Goal: Transaction & Acquisition: Purchase product/service

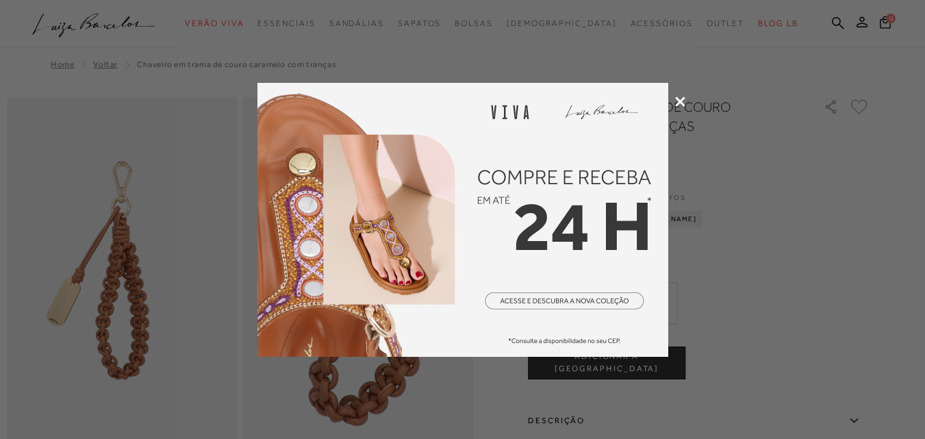
click at [682, 99] on icon at bounding box center [680, 102] width 10 height 10
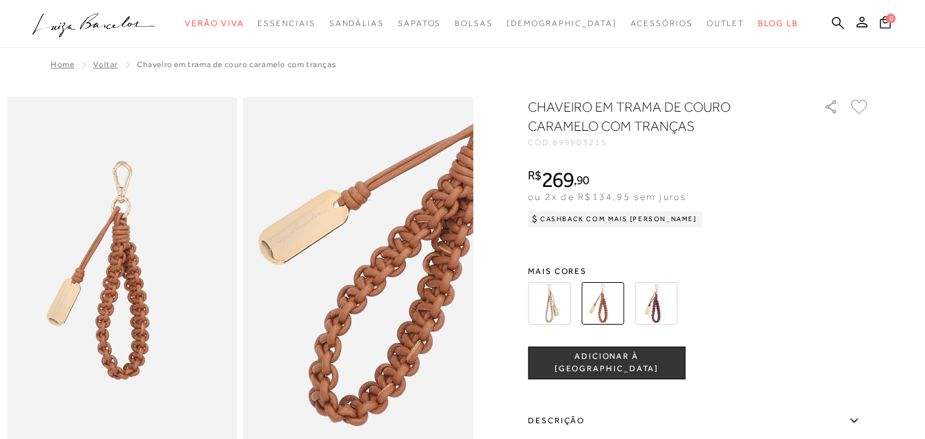
click at [564, 321] on img at bounding box center [549, 303] width 42 height 42
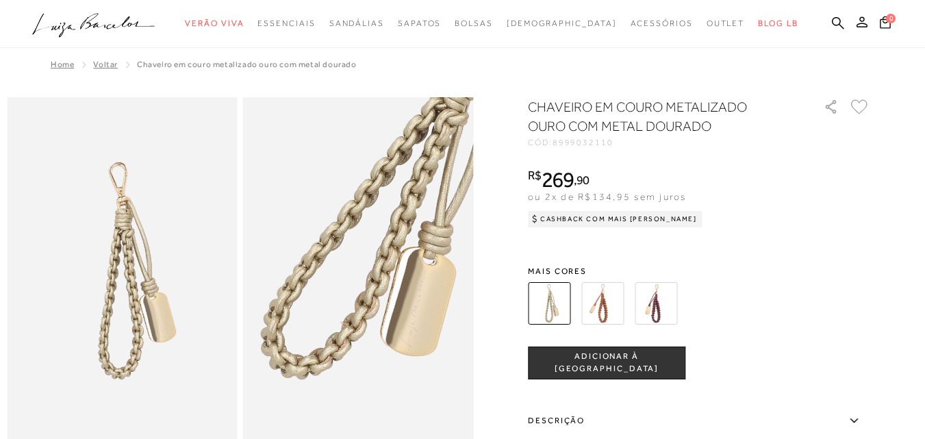
click at [667, 307] on img at bounding box center [656, 303] width 42 height 42
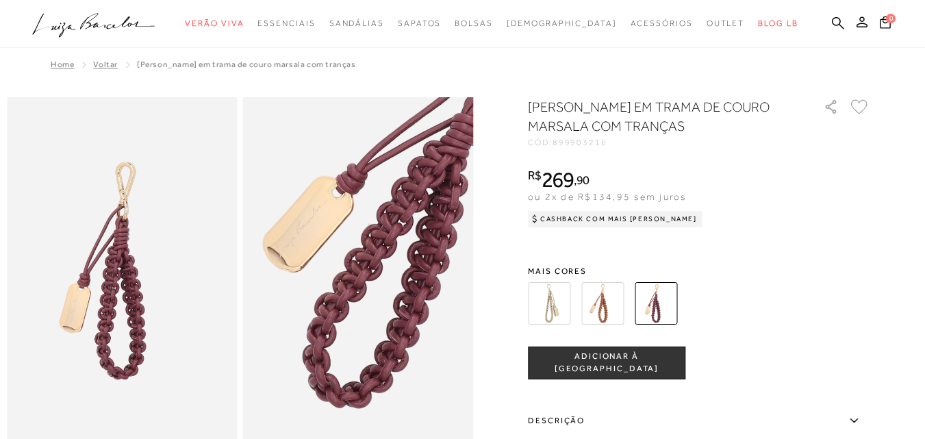
click at [640, 371] on button "ADICIONAR À [GEOGRAPHIC_DATA]" at bounding box center [607, 363] width 158 height 33
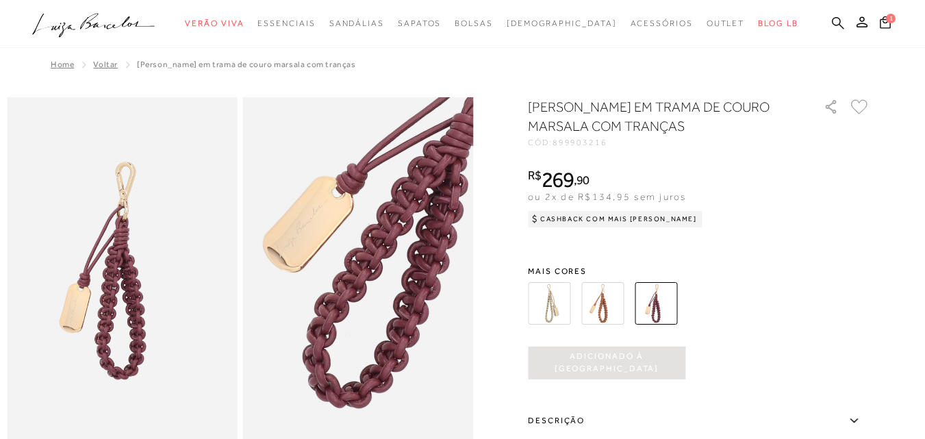
click at [832, 21] on icon at bounding box center [838, 22] width 12 height 12
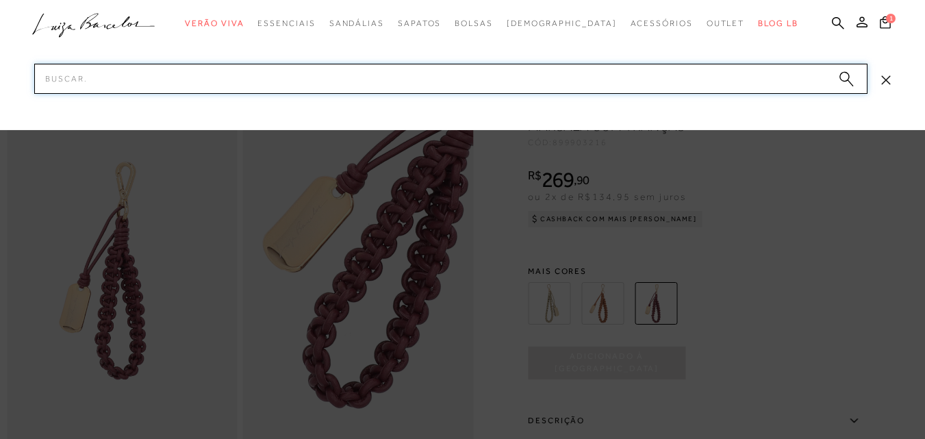
click at [359, 79] on input "Pesquisar" at bounding box center [451, 79] width 834 height 30
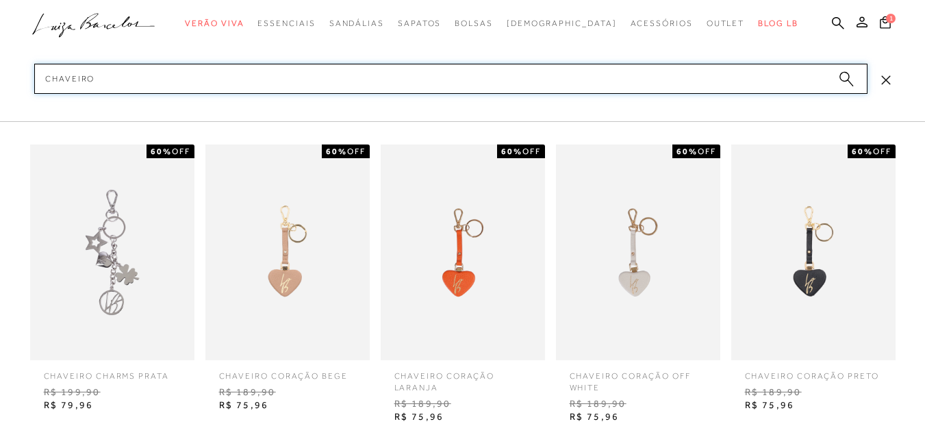
type input "CHAVEIRO"
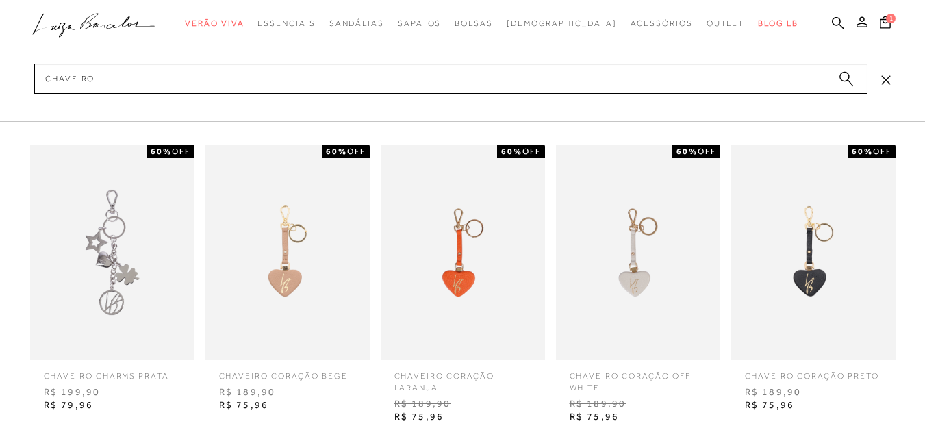
click at [840, 75] on icon "submit" at bounding box center [846, 79] width 15 height 16
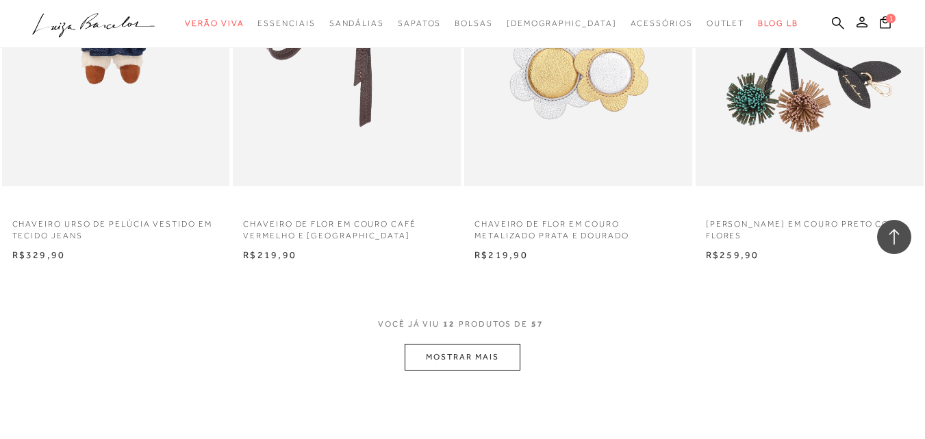
scroll to position [1165, 0]
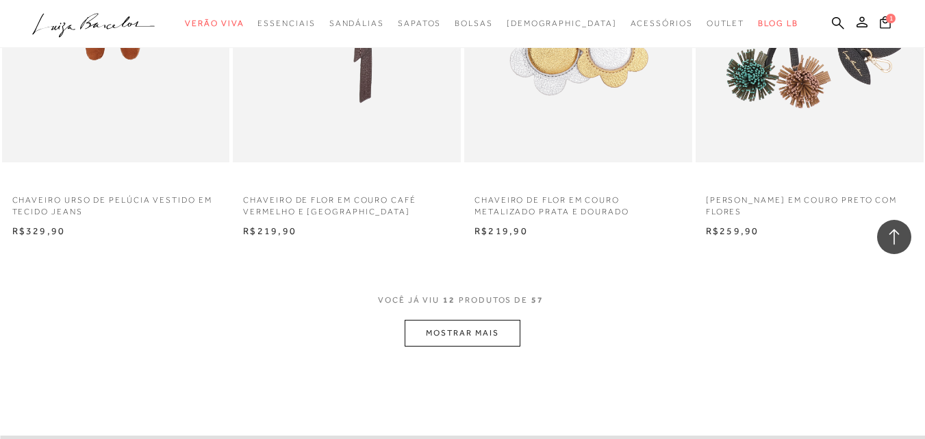
click at [473, 336] on button "MOSTRAR MAIS" at bounding box center [462, 333] width 115 height 27
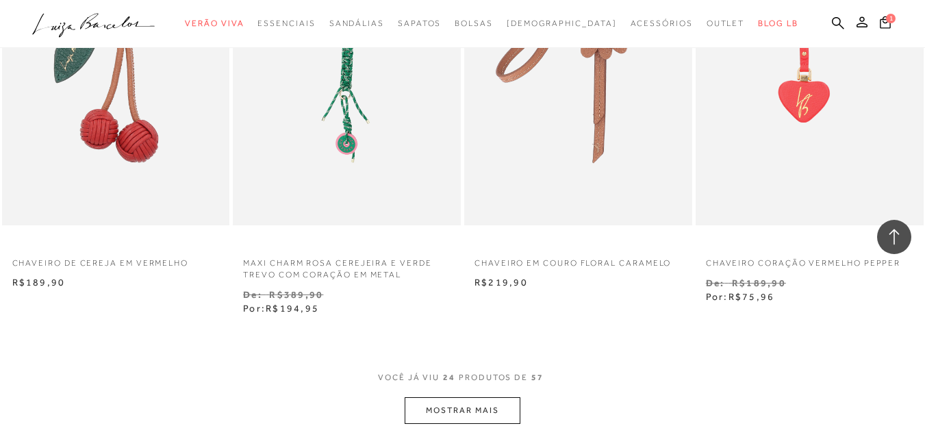
scroll to position [2466, 0]
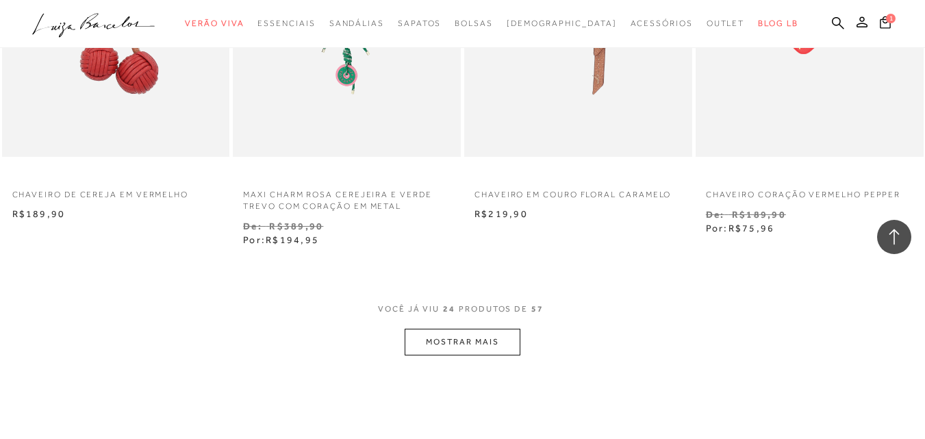
click at [481, 350] on button "MOSTRAR MAIS" at bounding box center [462, 342] width 115 height 27
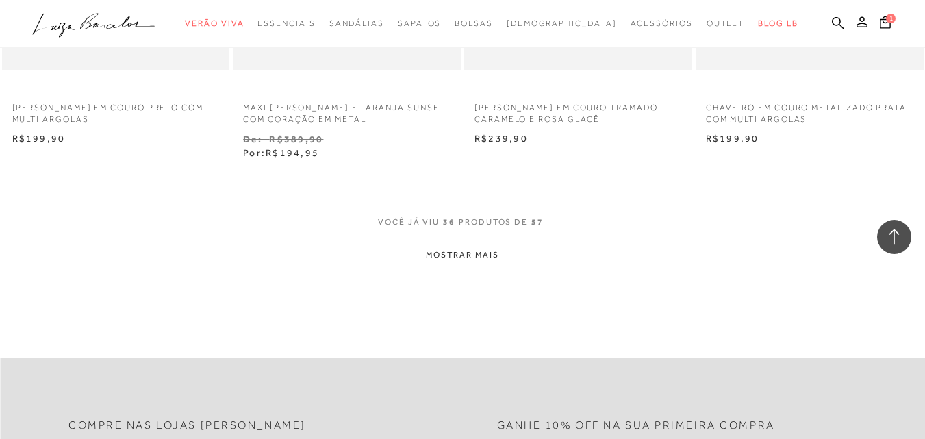
scroll to position [3905, 0]
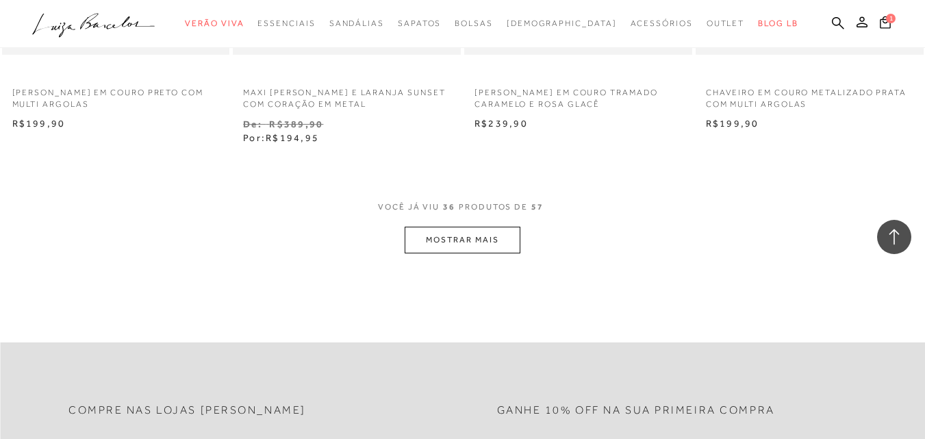
click at [476, 250] on button "MOSTRAR MAIS" at bounding box center [462, 240] width 115 height 27
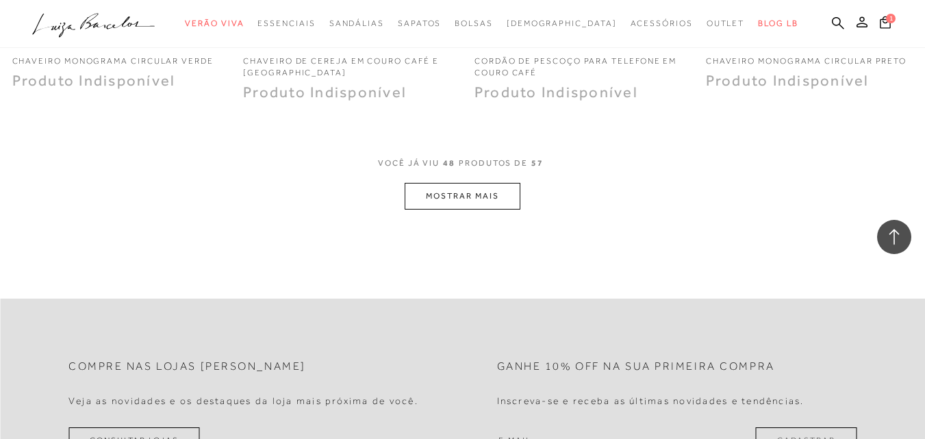
scroll to position [5275, 0]
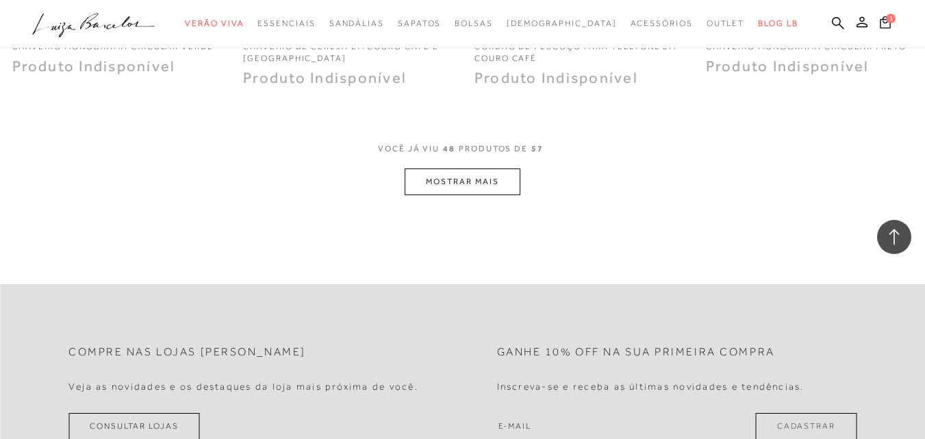
click at [467, 190] on button "MOSTRAR MAIS" at bounding box center [462, 182] width 115 height 27
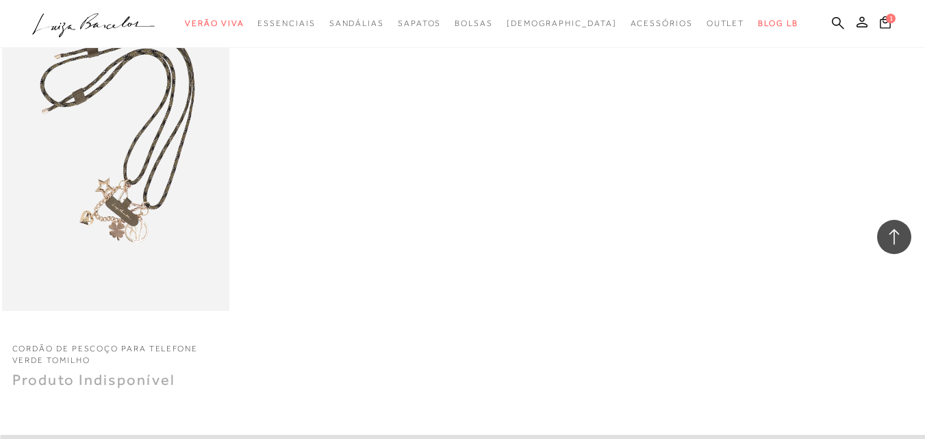
scroll to position [6097, 0]
